Goal: Information Seeking & Learning: Find specific page/section

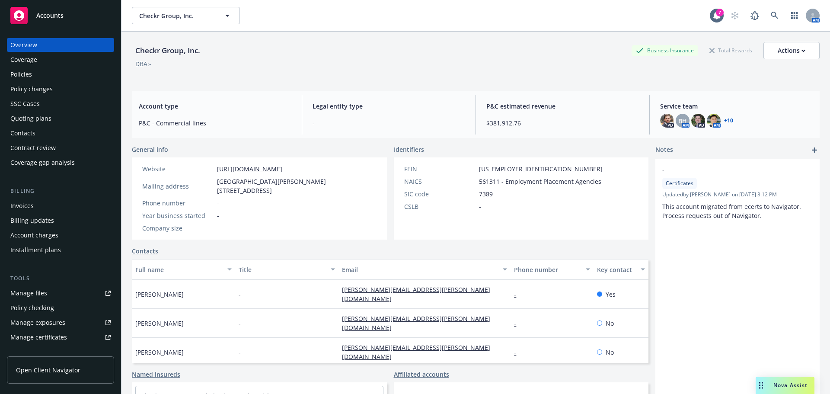
click at [724, 121] on link "+ 10" at bounding box center [728, 120] width 9 height 5
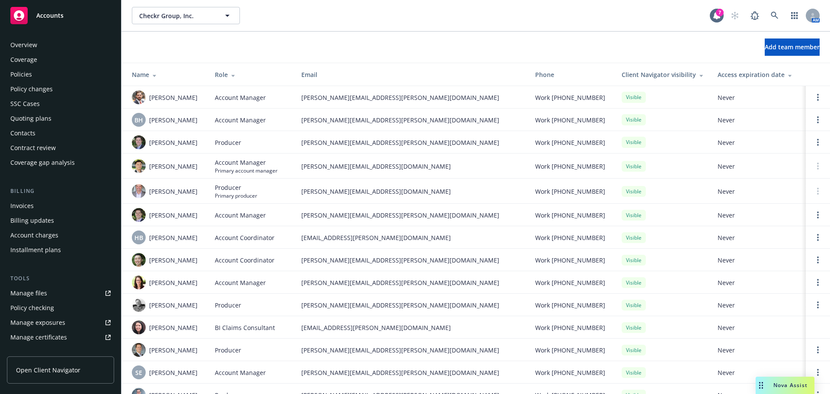
click at [30, 70] on div "Policies" at bounding box center [21, 74] width 22 height 14
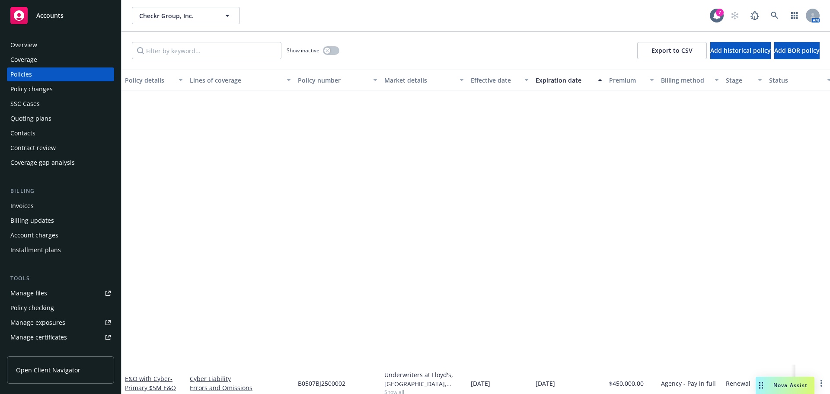
scroll to position [648, 0]
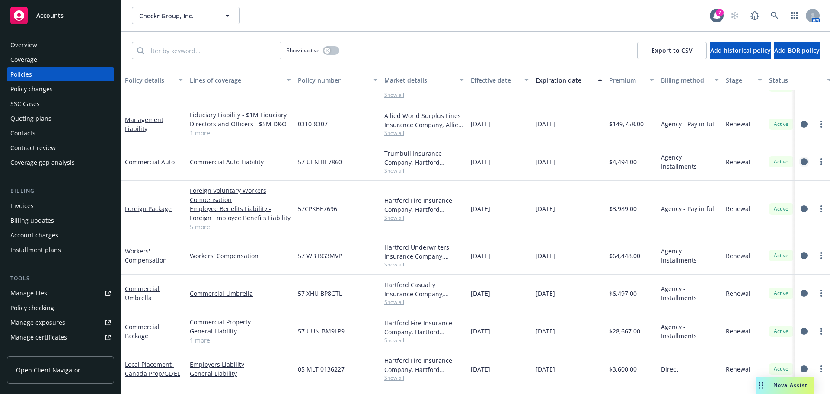
click at [801, 160] on icon "circleInformation" at bounding box center [804, 161] width 7 height 7
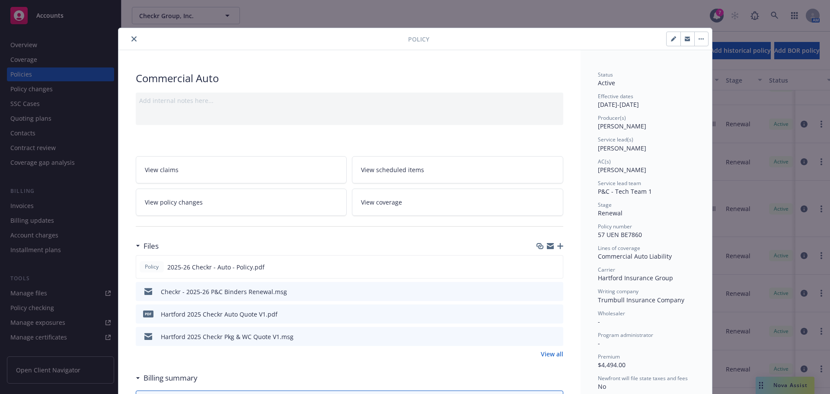
click at [131, 39] on icon "close" at bounding box center [133, 38] width 5 height 5
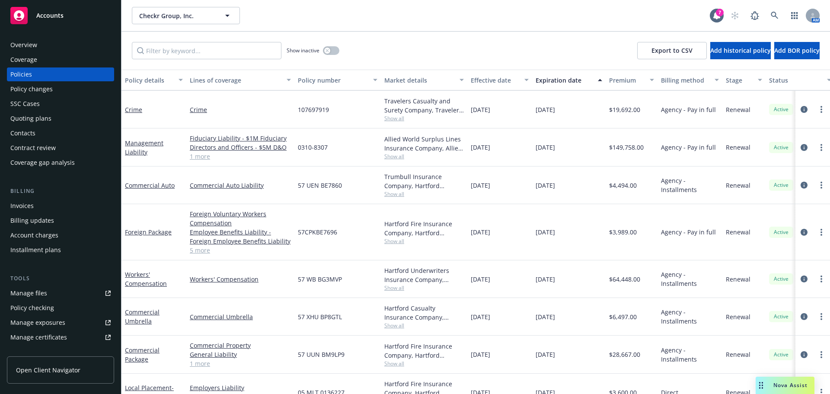
scroll to position [502, 0]
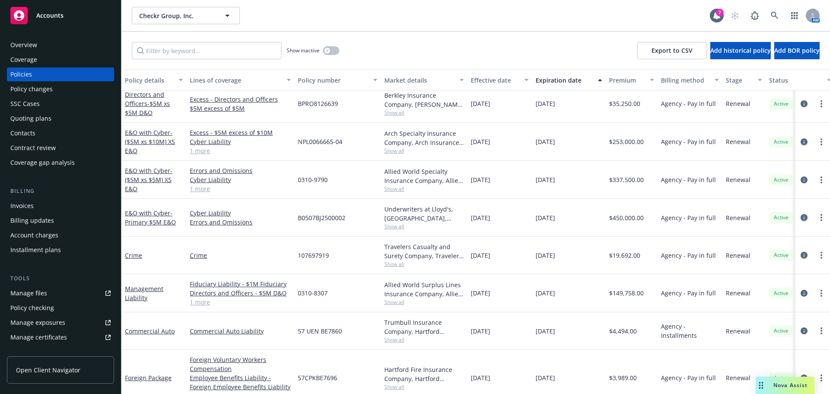
click at [801, 218] on icon "circleInformation" at bounding box center [804, 217] width 7 height 7
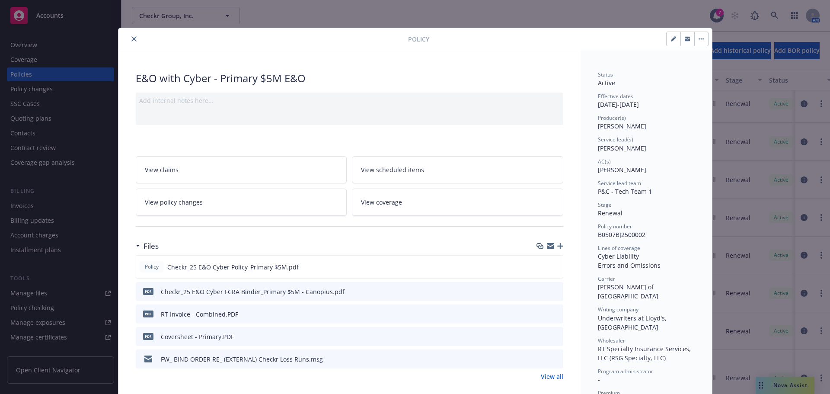
click at [131, 41] on icon "close" at bounding box center [133, 38] width 5 height 5
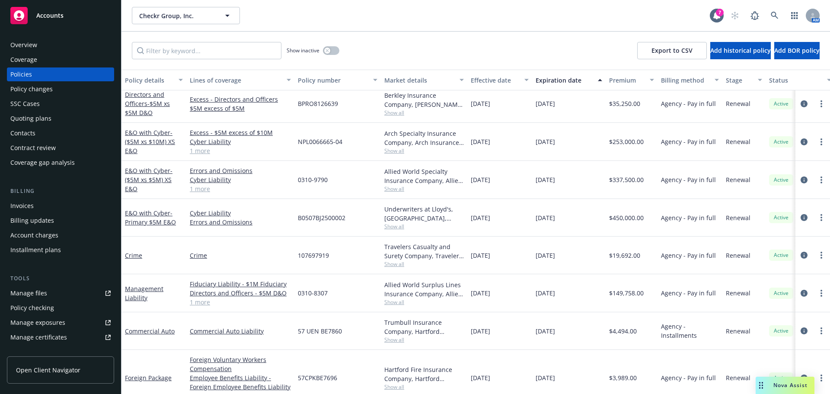
click at [53, 43] on div "Overview" at bounding box center [60, 45] width 100 height 14
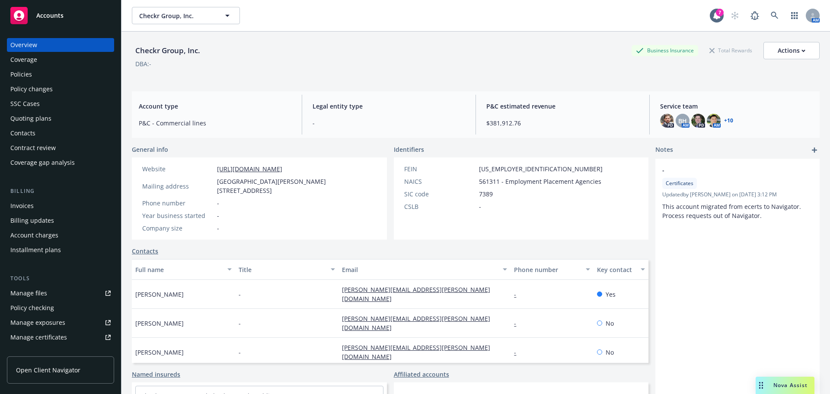
click at [724, 120] on link "+ 10" at bounding box center [728, 120] width 9 height 5
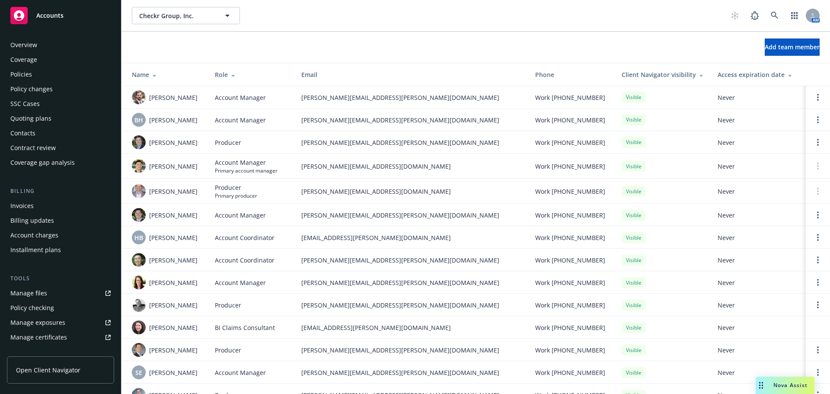
scroll to position [184, 0]
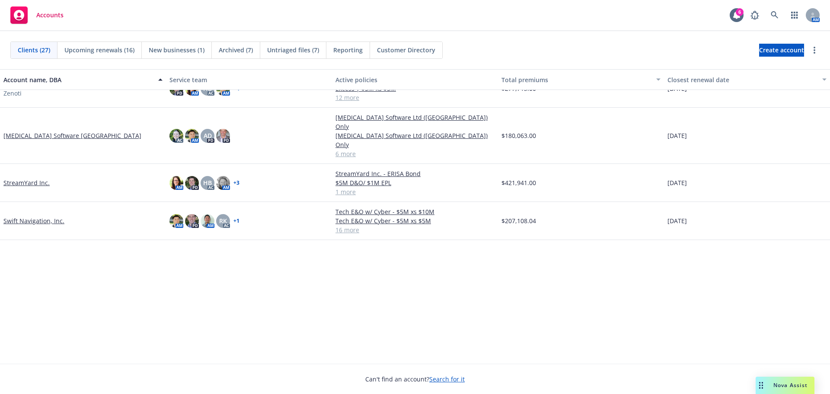
scroll to position [428, 0]
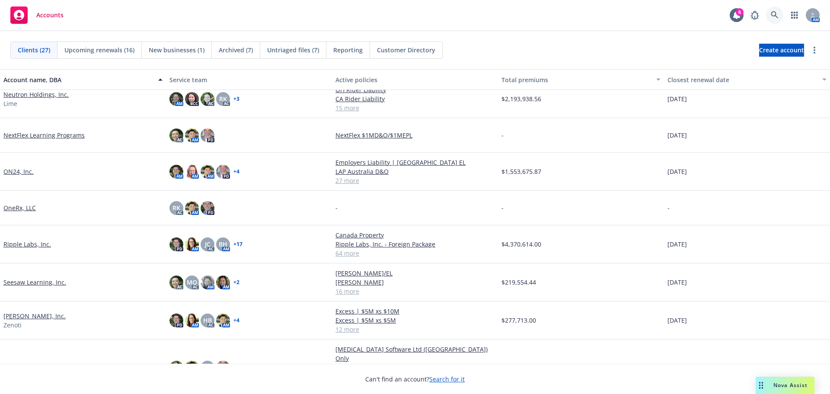
click at [773, 17] on icon at bounding box center [775, 15] width 8 height 8
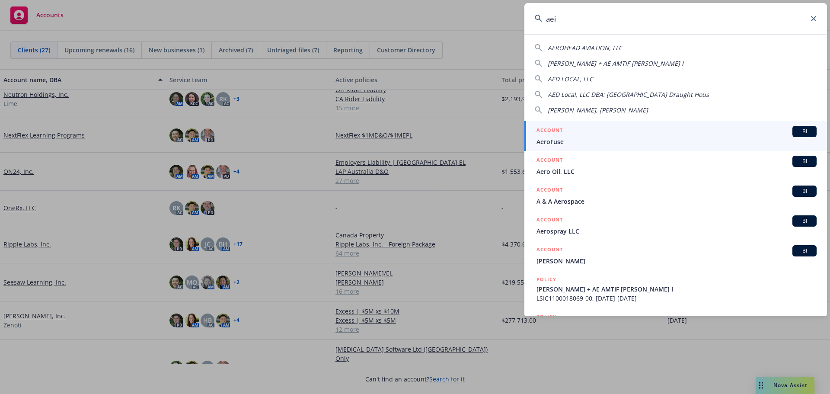
type input "aeis"
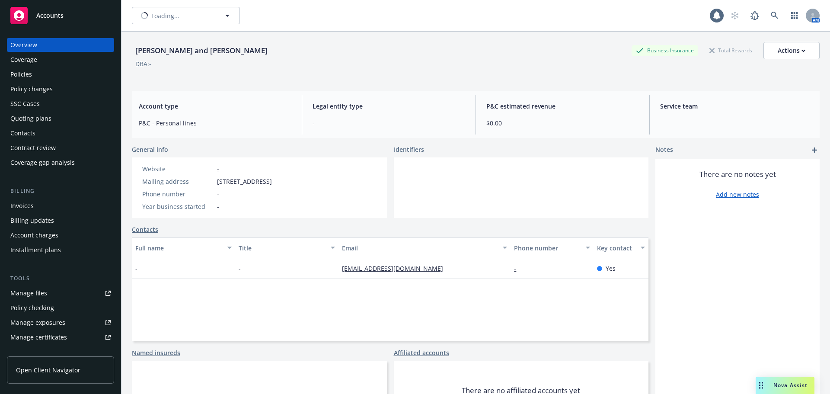
type input "[PERSON_NAME] and [PERSON_NAME]"
click at [160, 11] on span "[PERSON_NAME] and [PERSON_NAME]" at bounding box center [176, 15] width 75 height 9
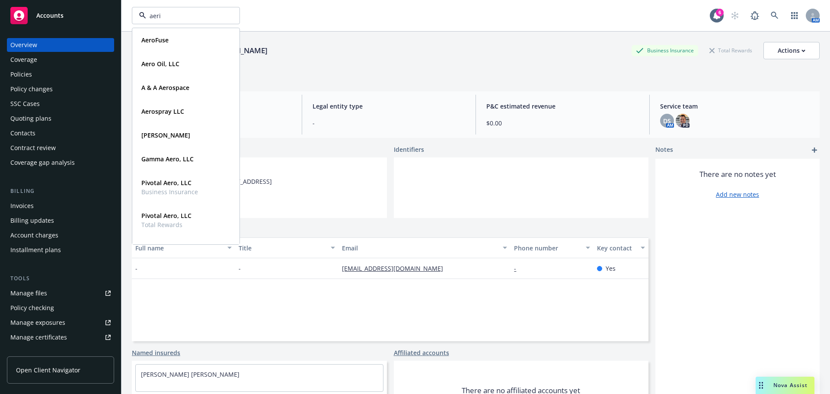
type input "aeris"
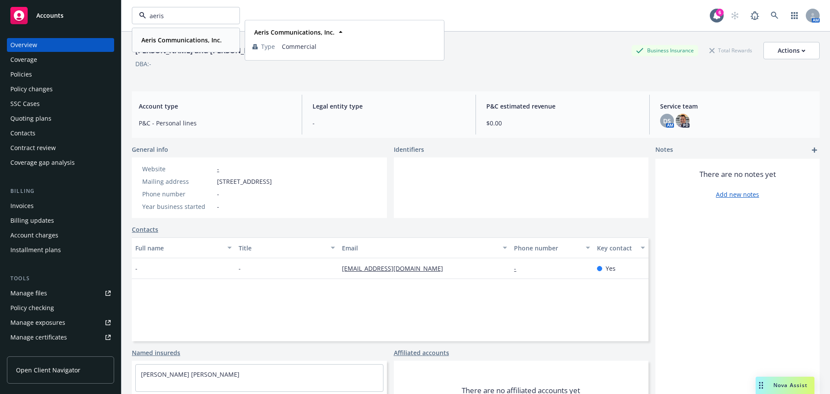
click at [172, 43] on strong "Aeris Communications, Inc." at bounding box center [181, 40] width 80 height 8
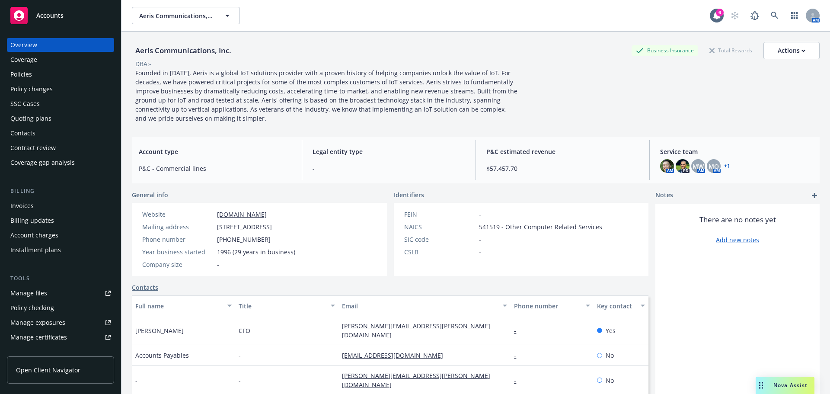
click at [46, 73] on div "Policies" at bounding box center [60, 74] width 100 height 14
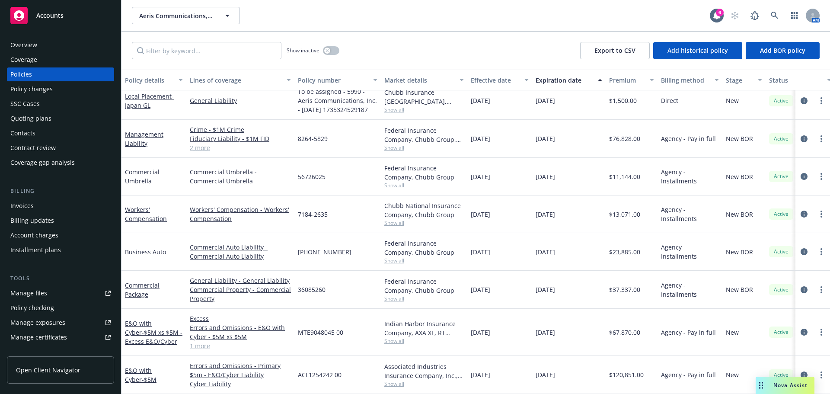
scroll to position [266, 0]
